Goal: Transaction & Acquisition: Purchase product/service

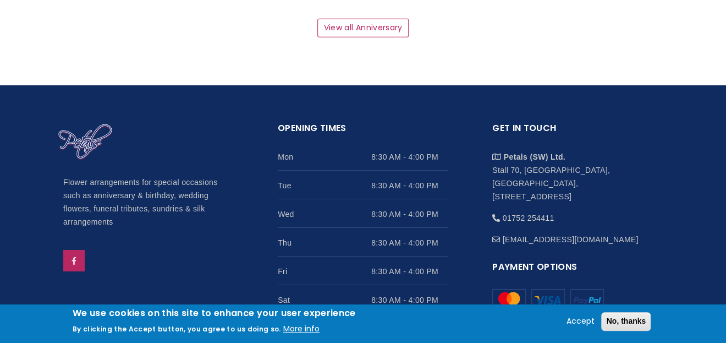
scroll to position [1617, 0]
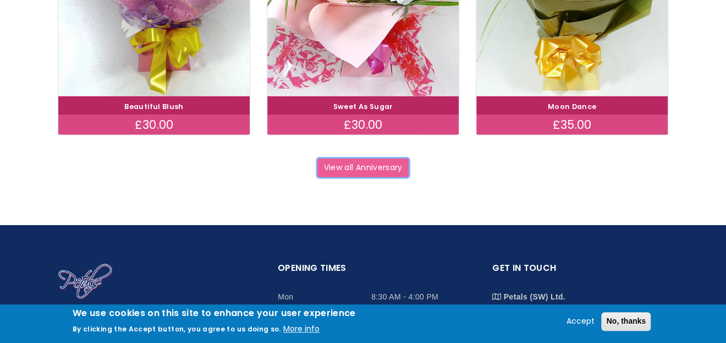
click at [373, 170] on link "View all Anniversary" at bounding box center [362, 167] width 91 height 19
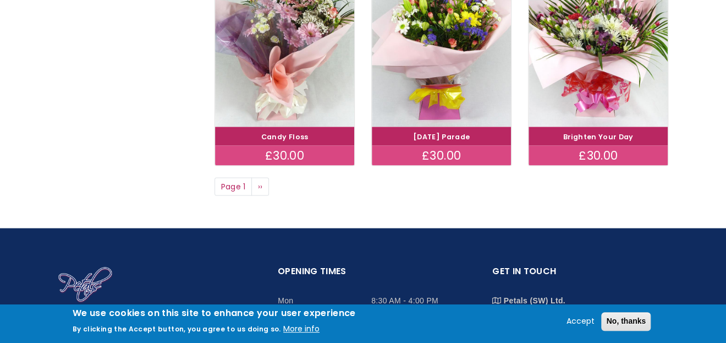
scroll to position [990, 0]
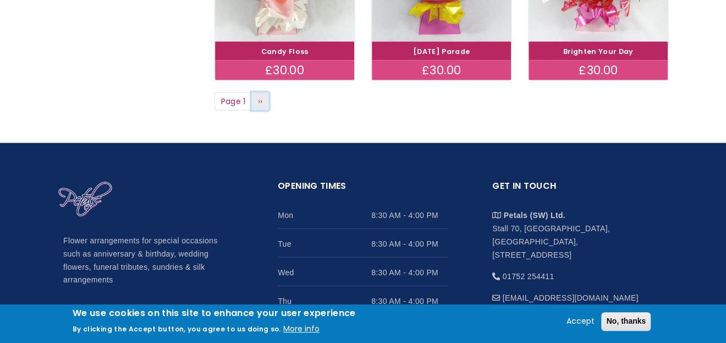
click at [260, 98] on span "››" at bounding box center [260, 100] width 5 height 11
